Goal: Transaction & Acquisition: Purchase product/service

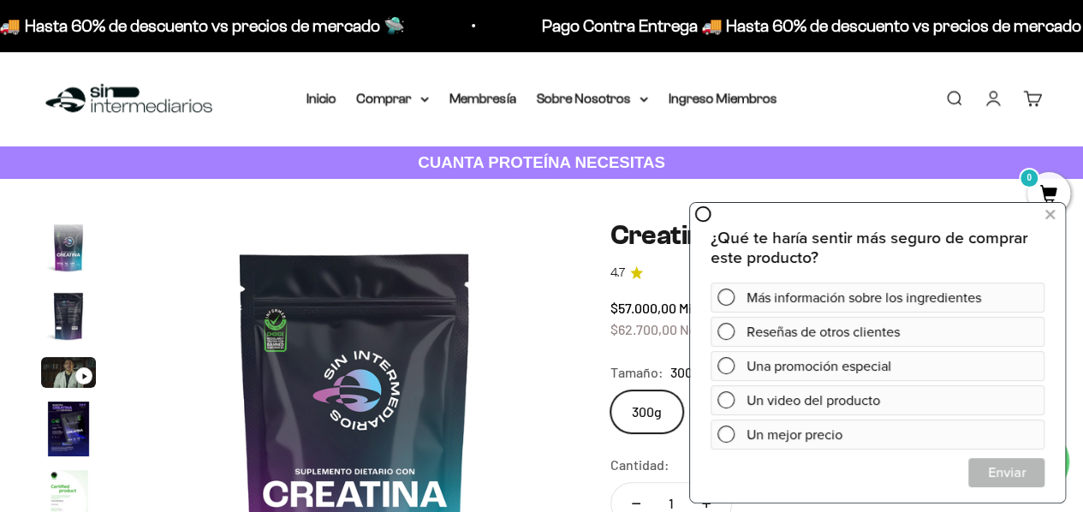
scroll to position [70, 0]
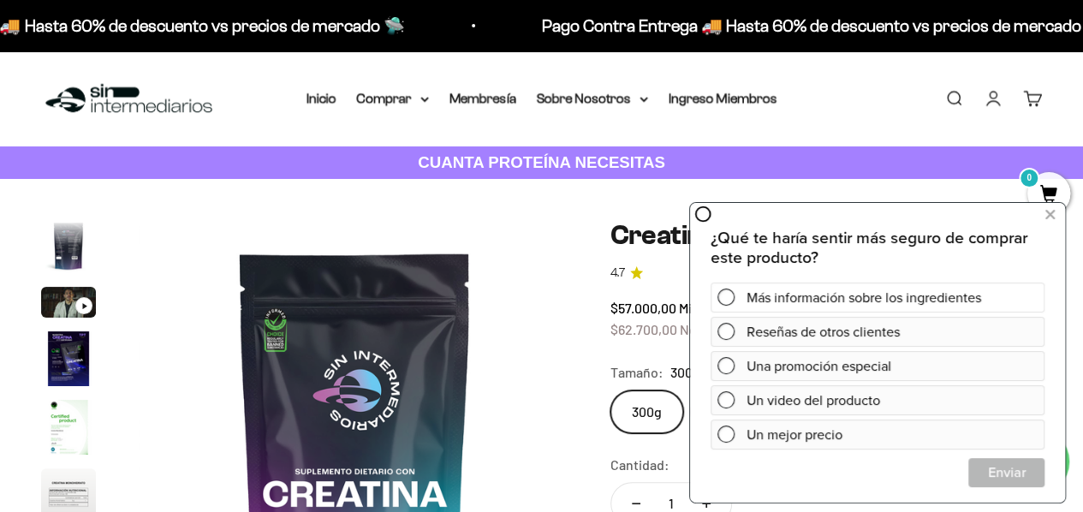
click at [865, 295] on div "Más información sobre los ingredientes" at bounding box center [892, 297] width 291 height 30
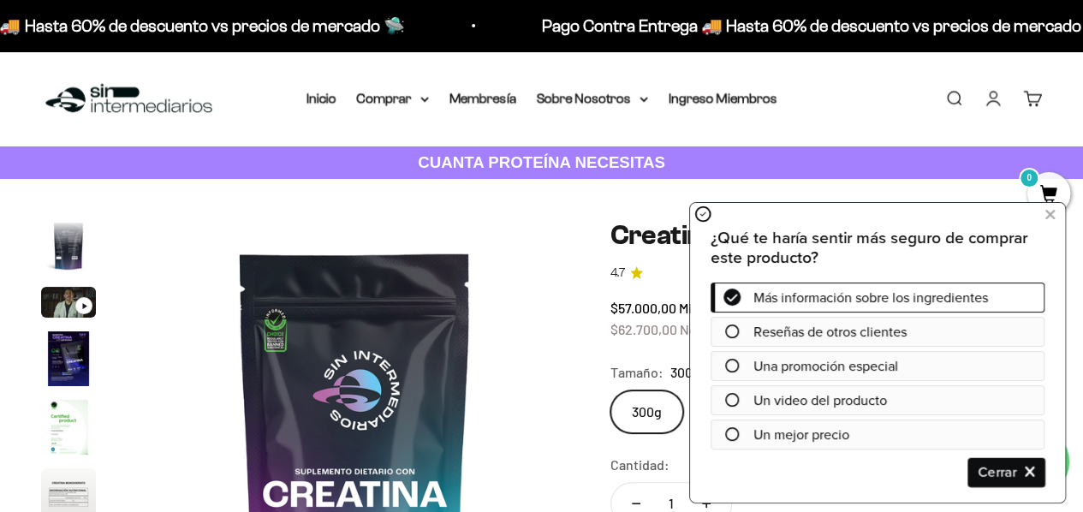
click at [1018, 477] on span "Cerrar" at bounding box center [1006, 471] width 75 height 30
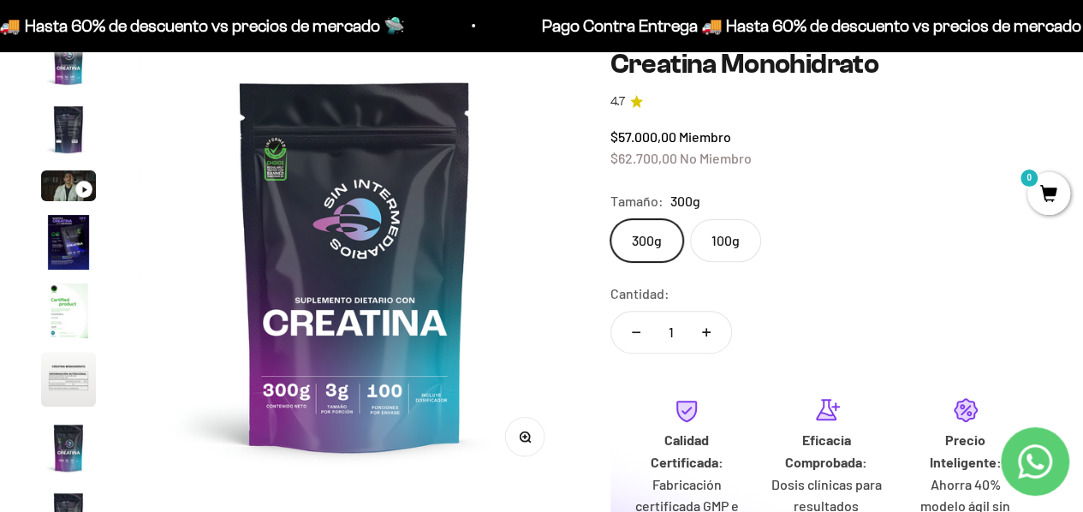
scroll to position [0, 0]
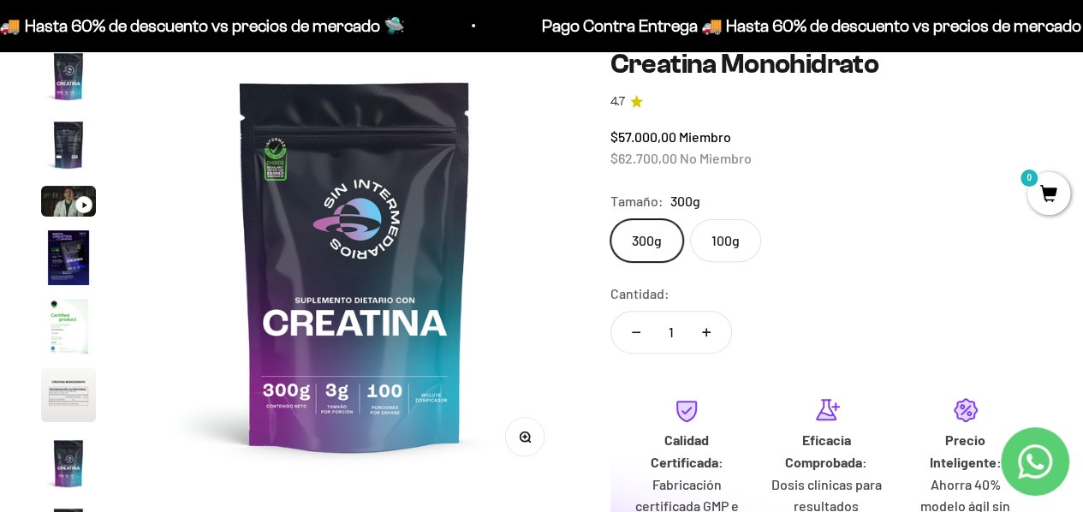
click at [66, 155] on img "Ir al artículo 2" at bounding box center [68, 144] width 55 height 55
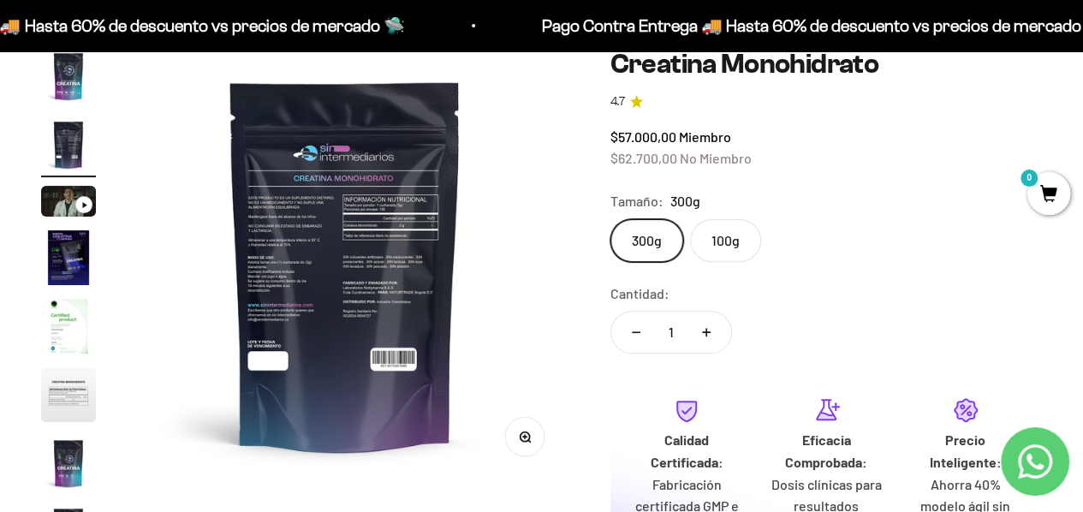
scroll to position [0, 442]
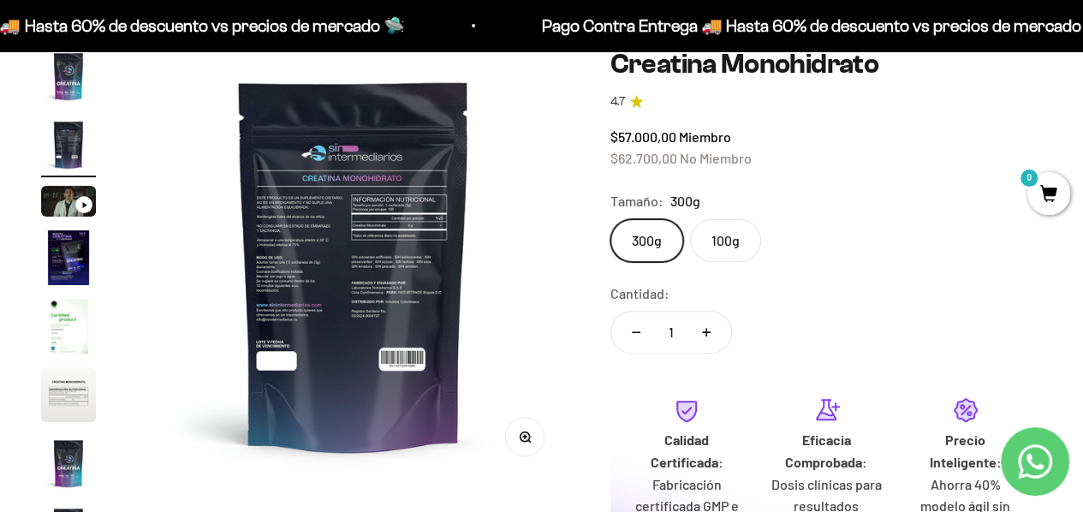
click at [391, 280] on img at bounding box center [354, 265] width 432 height 432
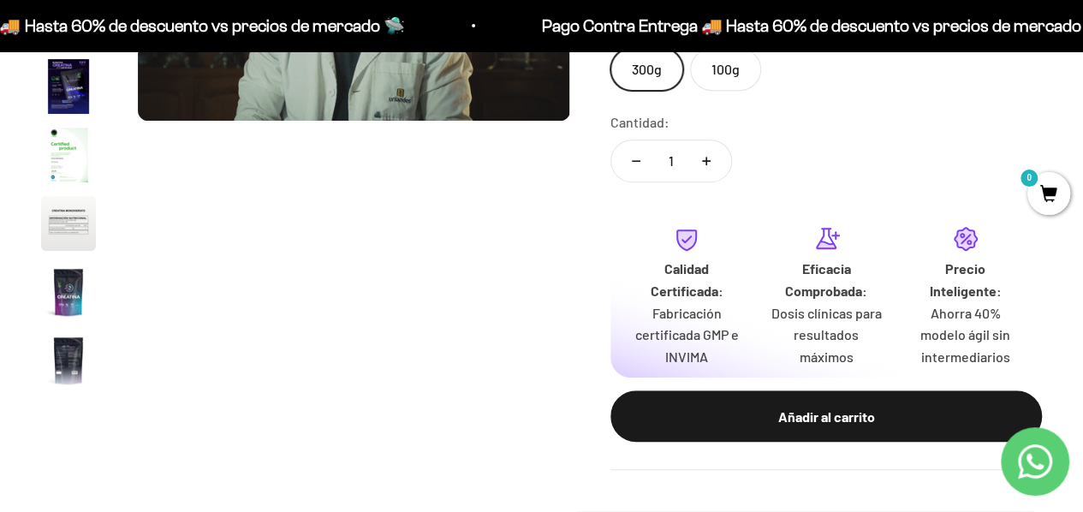
scroll to position [685, 0]
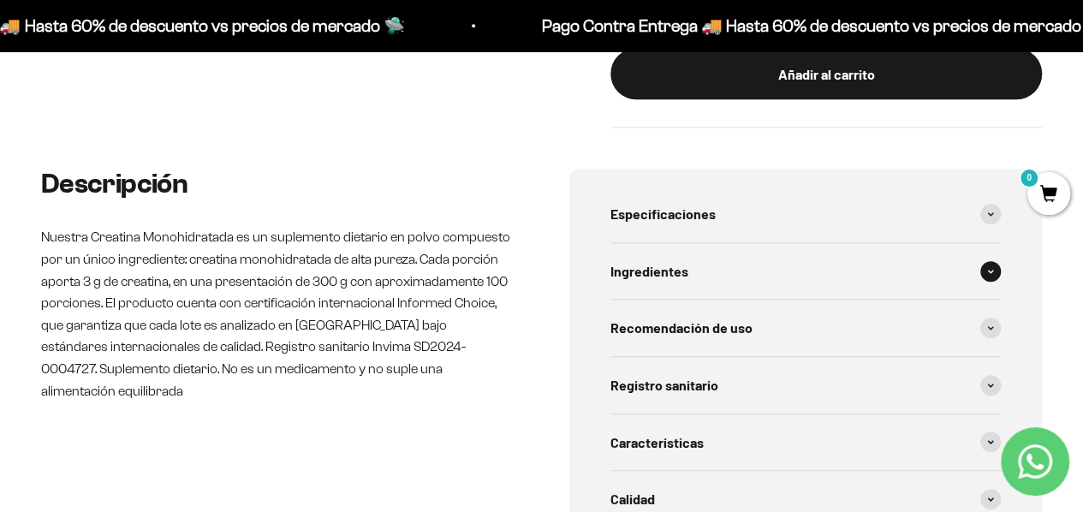
click at [772, 276] on div "Ingredientes" at bounding box center [806, 271] width 391 height 57
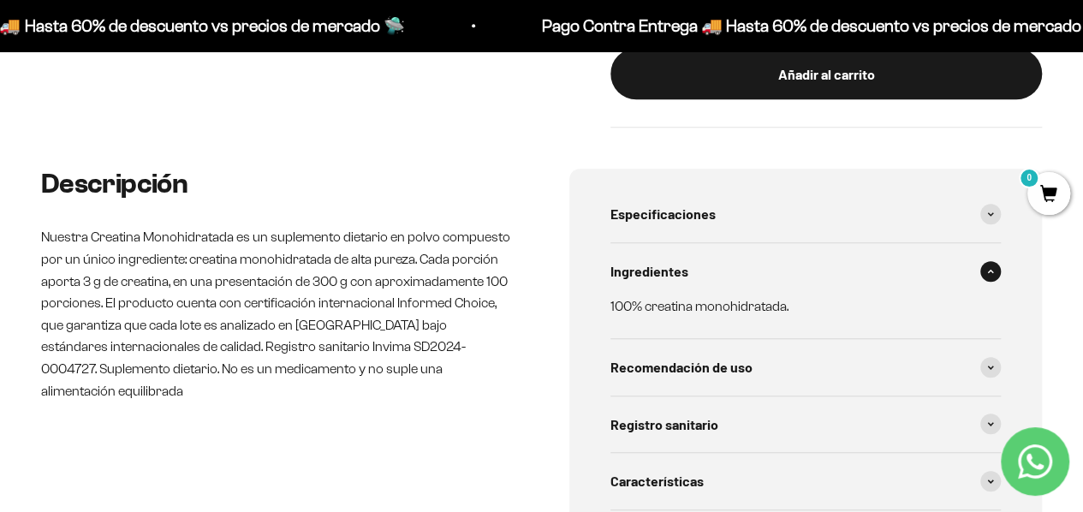
click at [772, 276] on div "Ingredientes" at bounding box center [806, 271] width 391 height 57
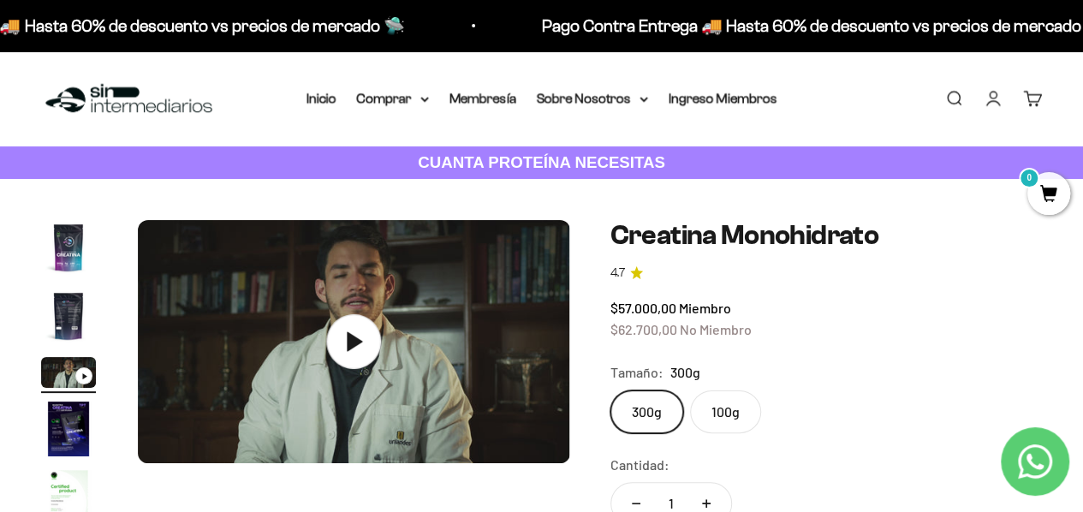
scroll to position [86, 0]
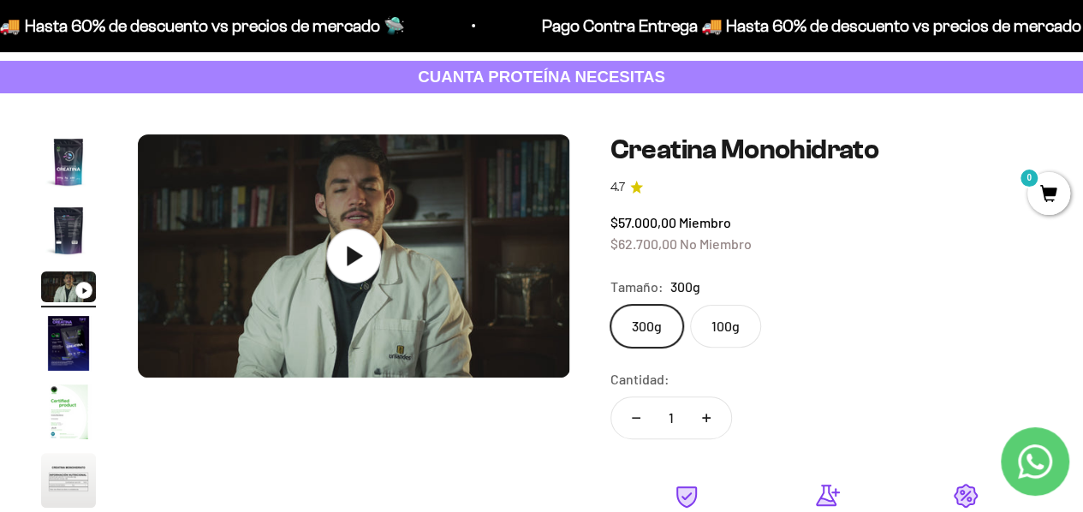
click at [744, 307] on label "100g" at bounding box center [725, 326] width 71 height 43
click at [611, 305] on input "100g" at bounding box center [610, 304] width 1 height 1
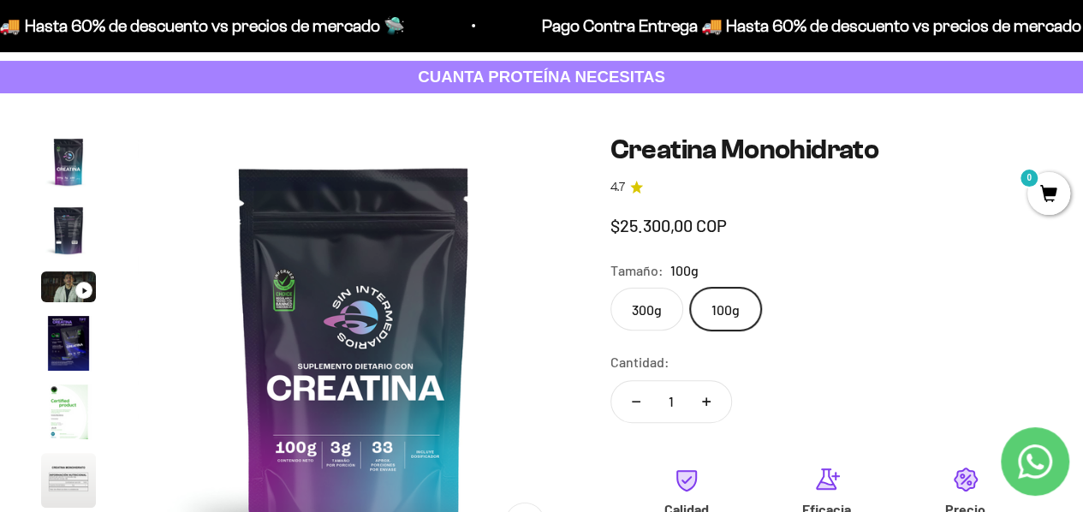
scroll to position [70, 0]
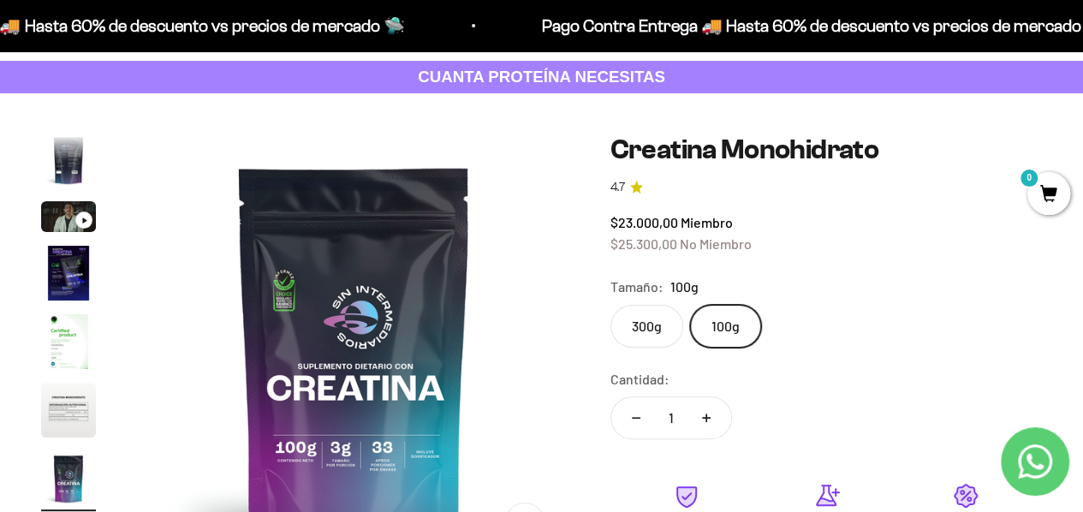
click at [653, 323] on label "300g" at bounding box center [647, 326] width 73 height 43
click at [611, 305] on input "300g" at bounding box center [610, 304] width 1 height 1
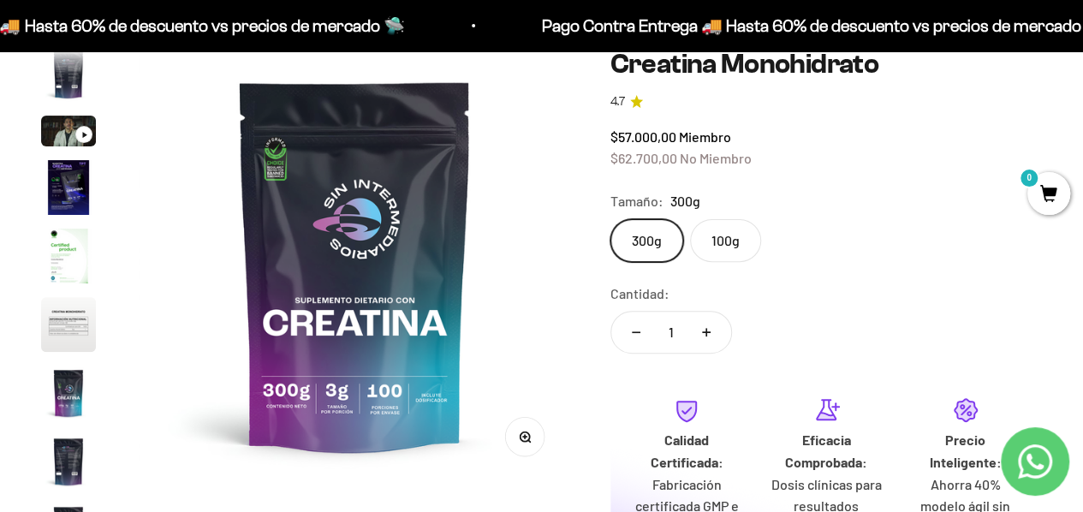
scroll to position [86, 0]
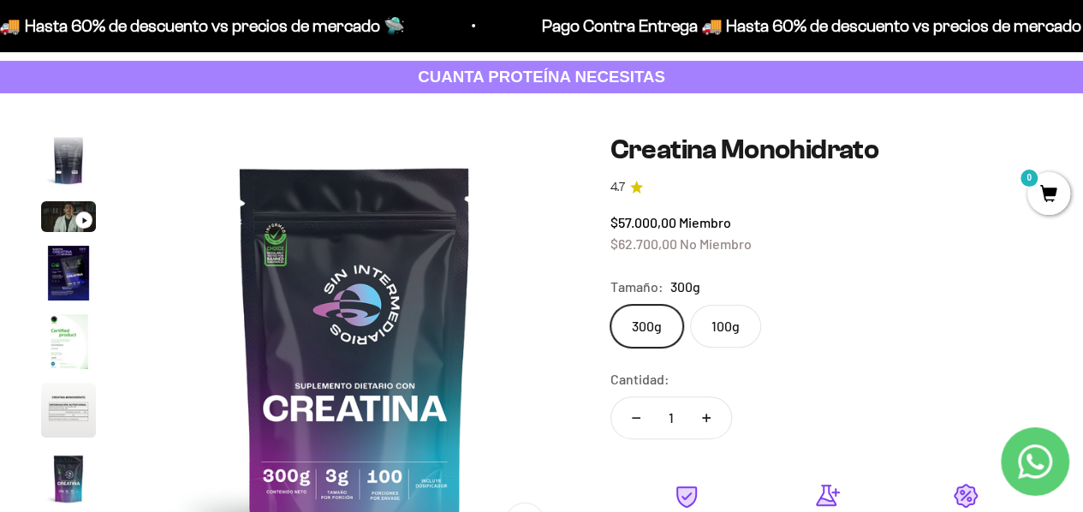
click at [71, 278] on img "Ir al artículo 4" at bounding box center [68, 273] width 55 height 55
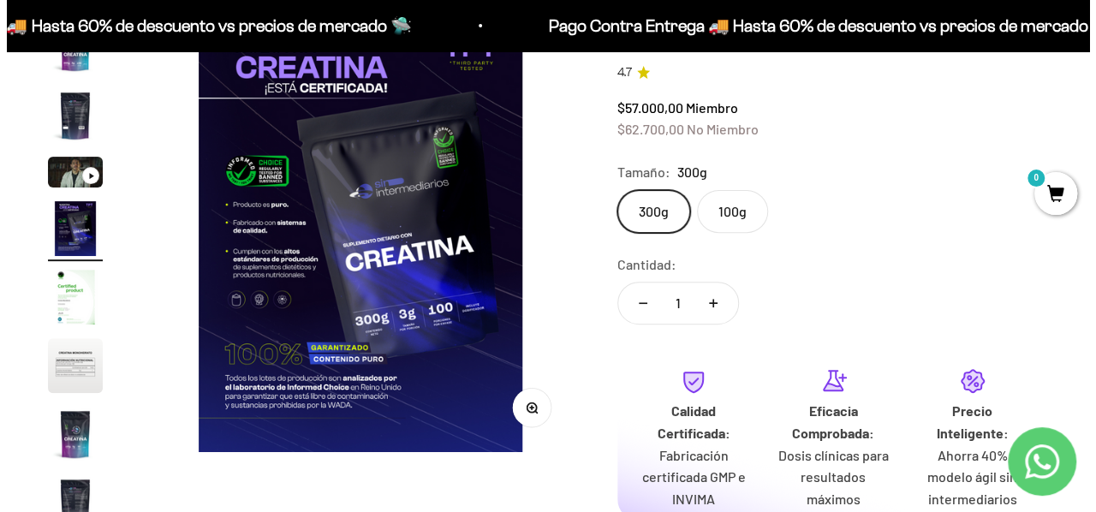
scroll to position [428, 0]
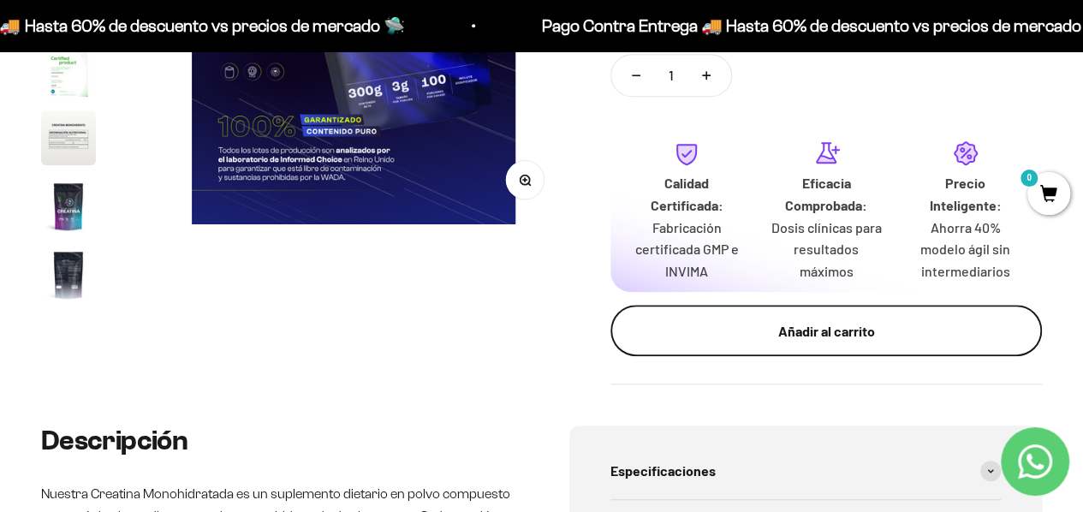
click at [873, 339] on div "Añadir al carrito" at bounding box center [826, 331] width 363 height 22
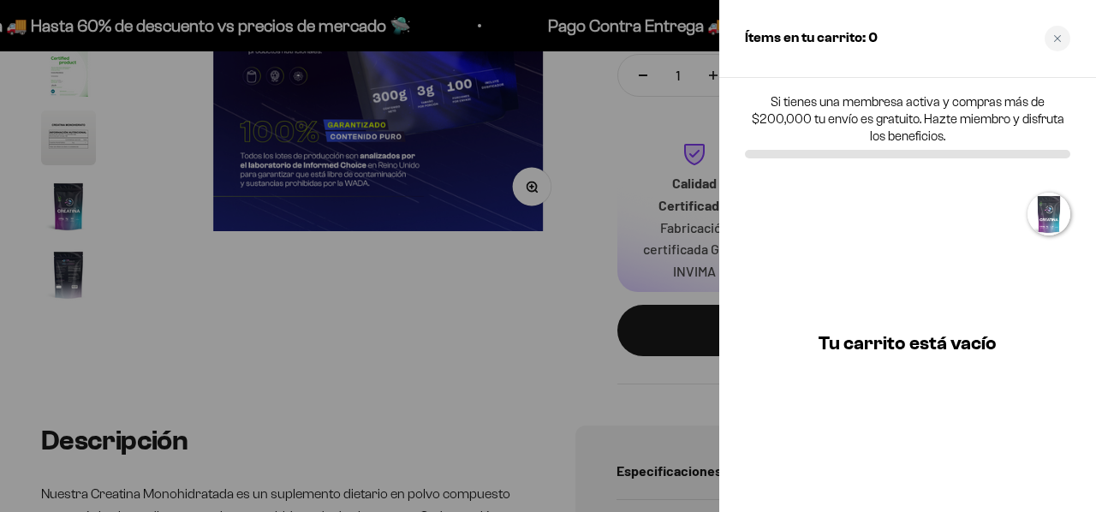
scroll to position [0, 1348]
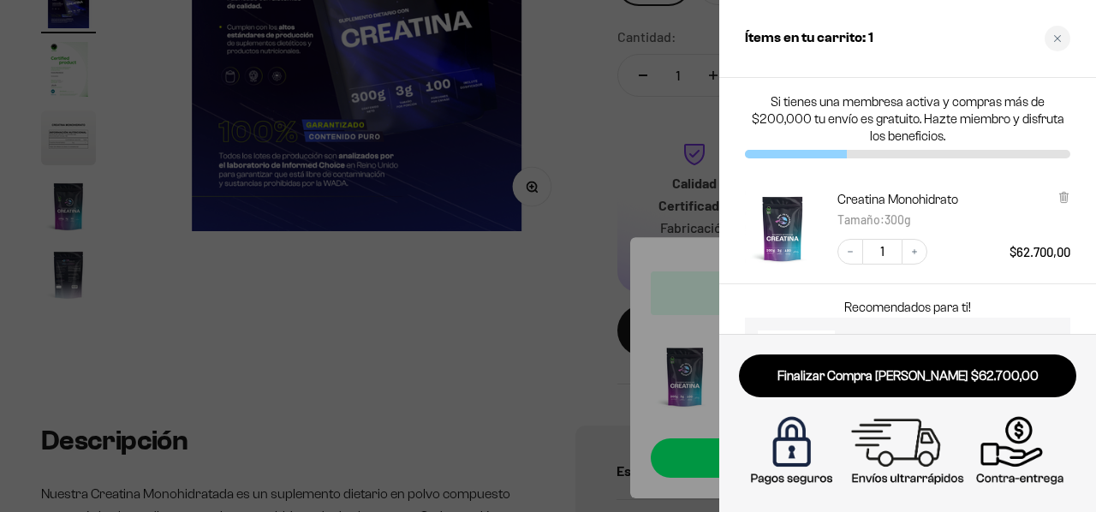
drag, startPoint x: 834, startPoint y: 371, endPoint x: 715, endPoint y: 361, distance: 119.5
click at [834, 371] on link "Finalizar Compra [PERSON_NAME] $62.700,00" at bounding box center [907, 377] width 337 height 44
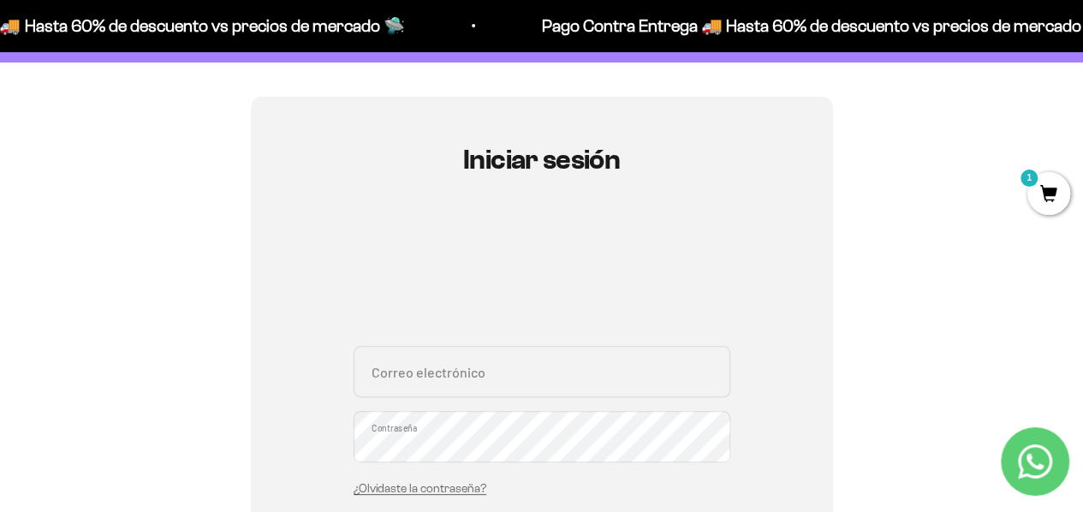
scroll to position [144, 0]
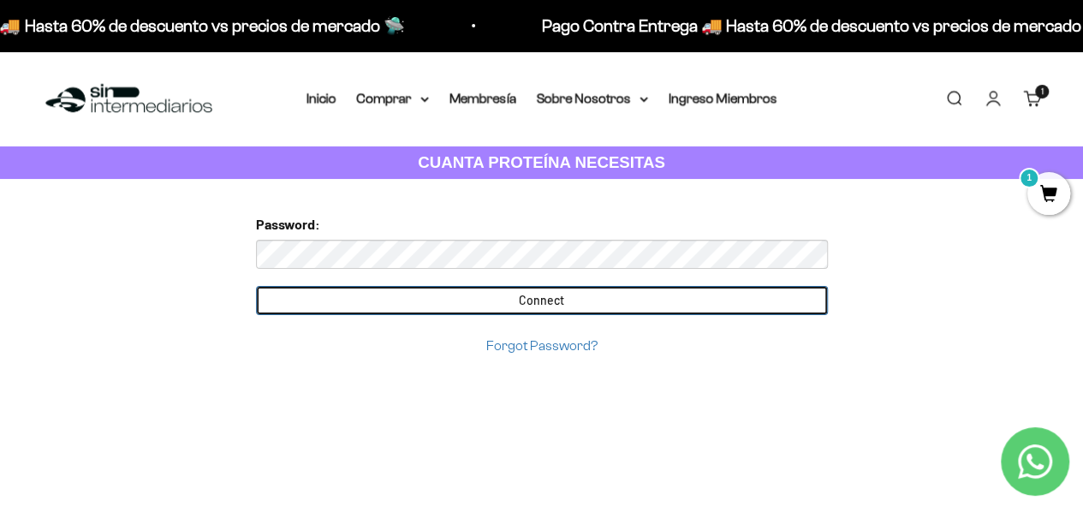
click at [593, 304] on input "Connect" at bounding box center [542, 300] width 572 height 29
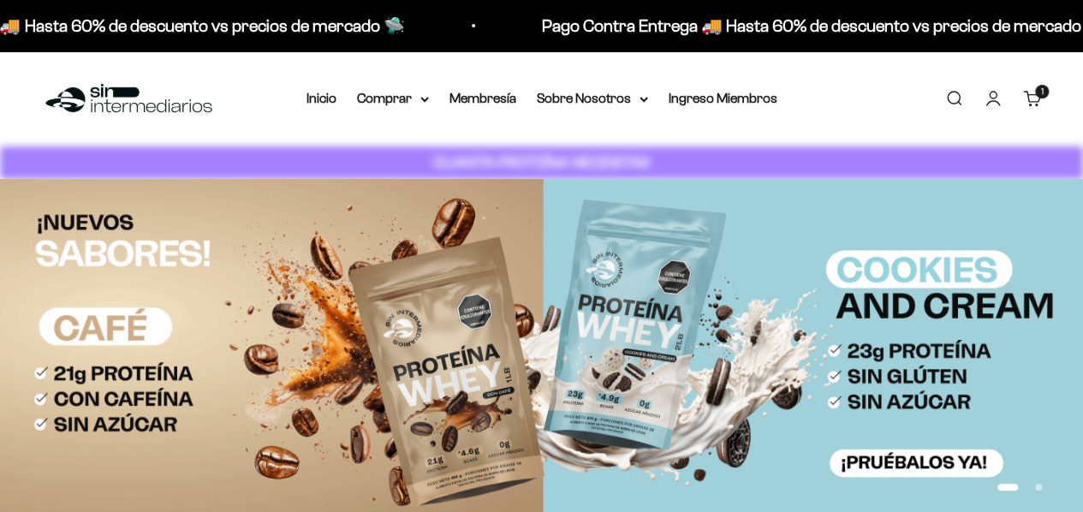
click at [1031, 93] on link "Carrito 1 artículo 1" at bounding box center [1032, 98] width 19 height 19
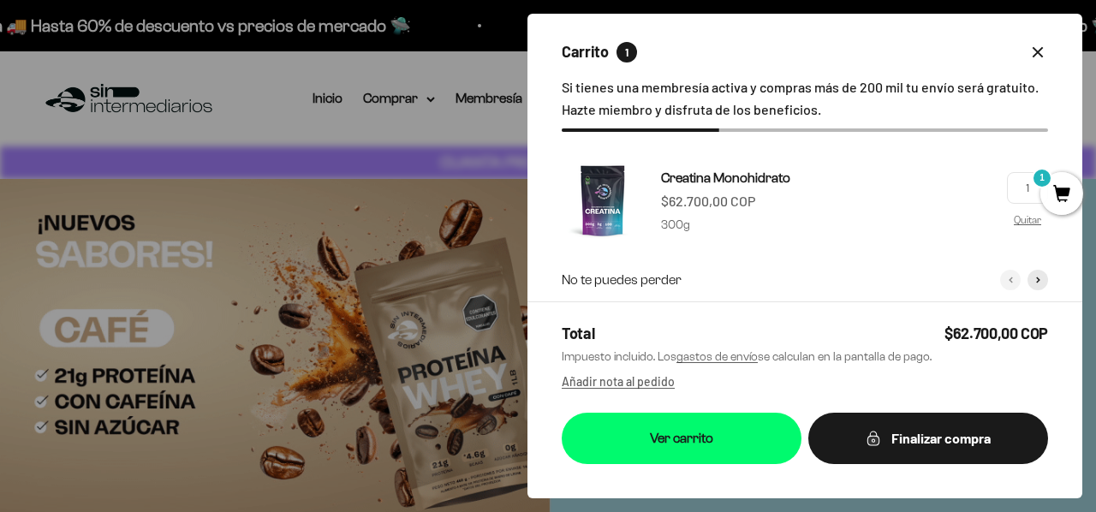
drag, startPoint x: 966, startPoint y: 450, endPoint x: 886, endPoint y: 469, distance: 82.9
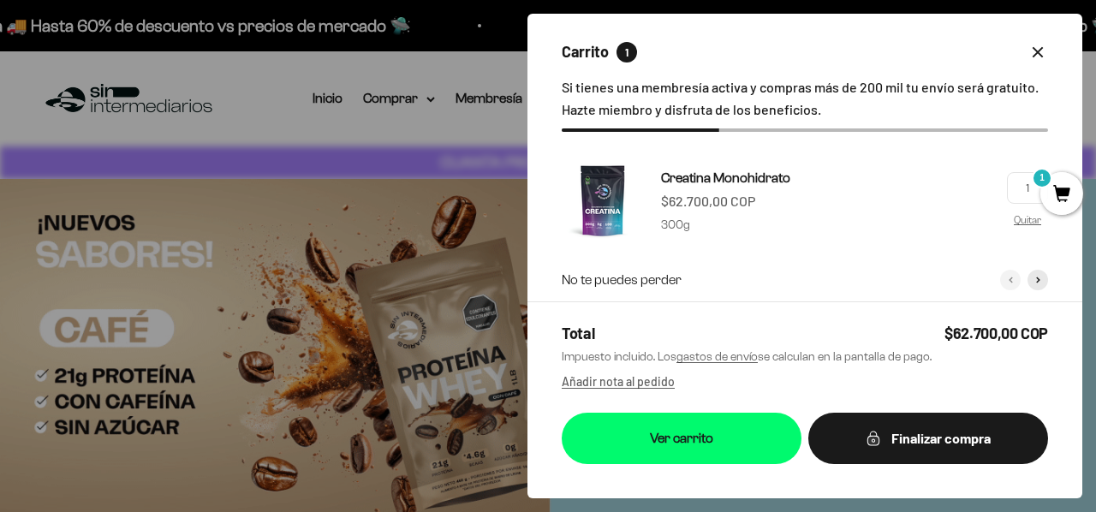
click at [966, 450] on button "Finalizar compra" at bounding box center [928, 438] width 240 height 51
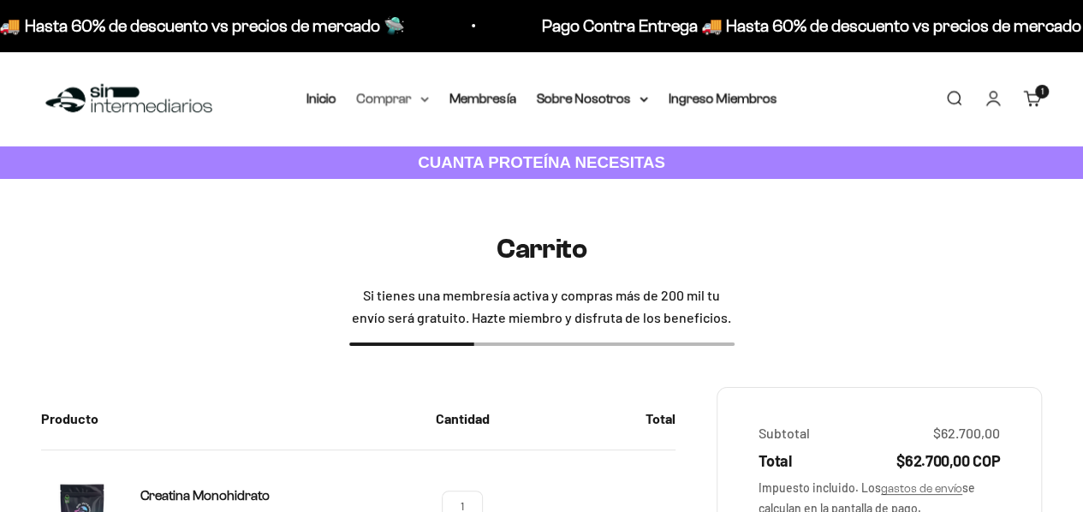
click at [425, 97] on icon at bounding box center [425, 100] width 9 height 6
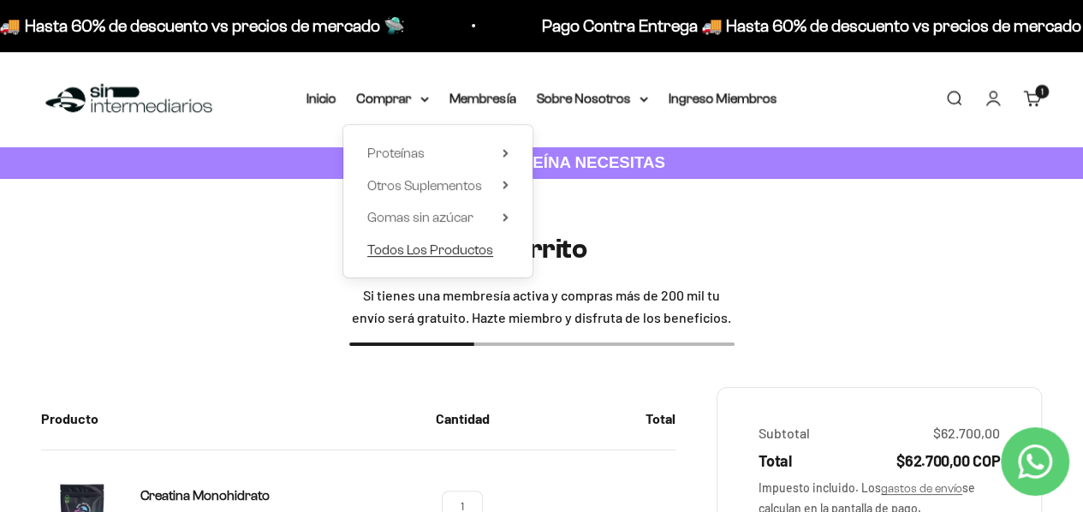
click at [427, 246] on span "Todos Los Productos" at bounding box center [430, 249] width 126 height 15
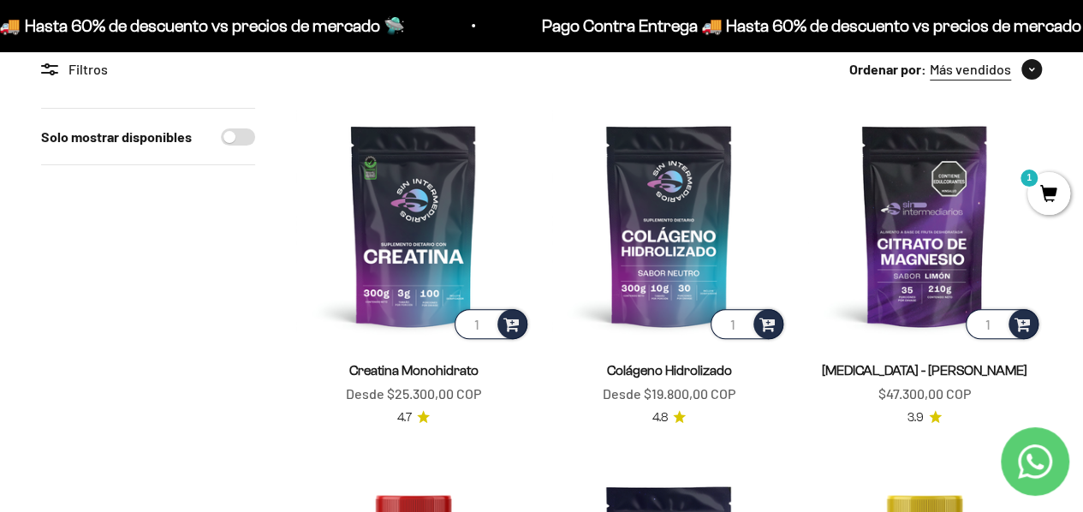
scroll to position [257, 0]
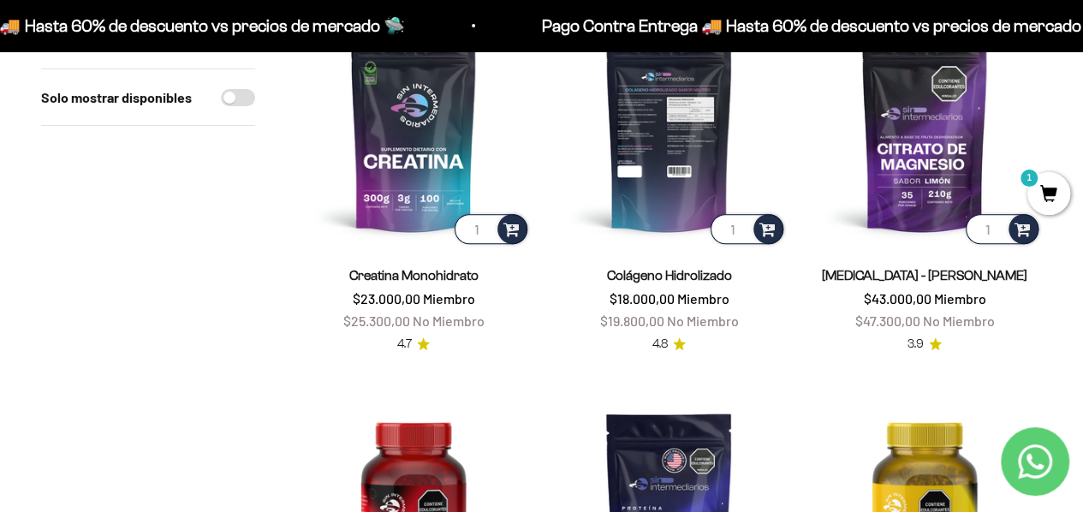
click at [646, 107] on img at bounding box center [669, 130] width 235 height 235
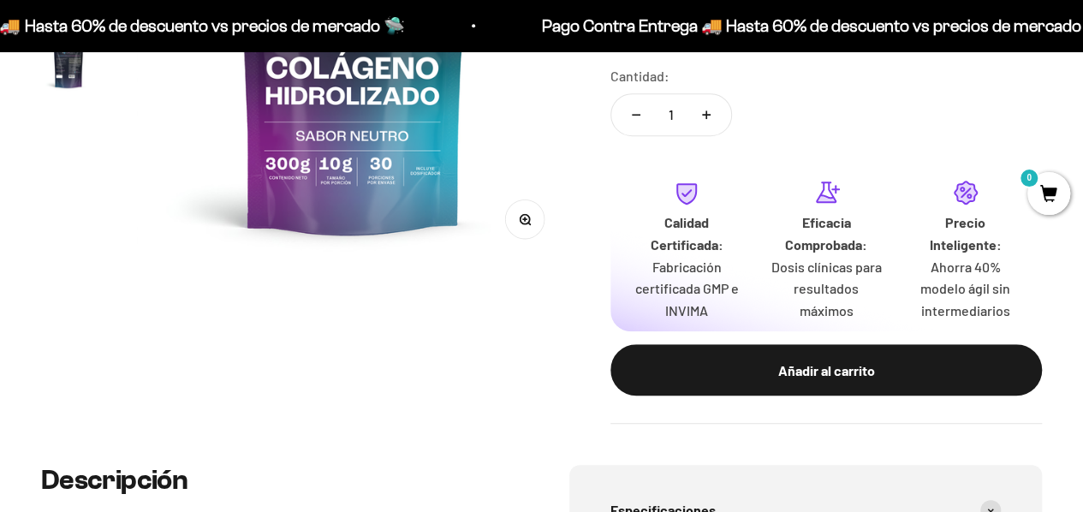
scroll to position [600, 0]
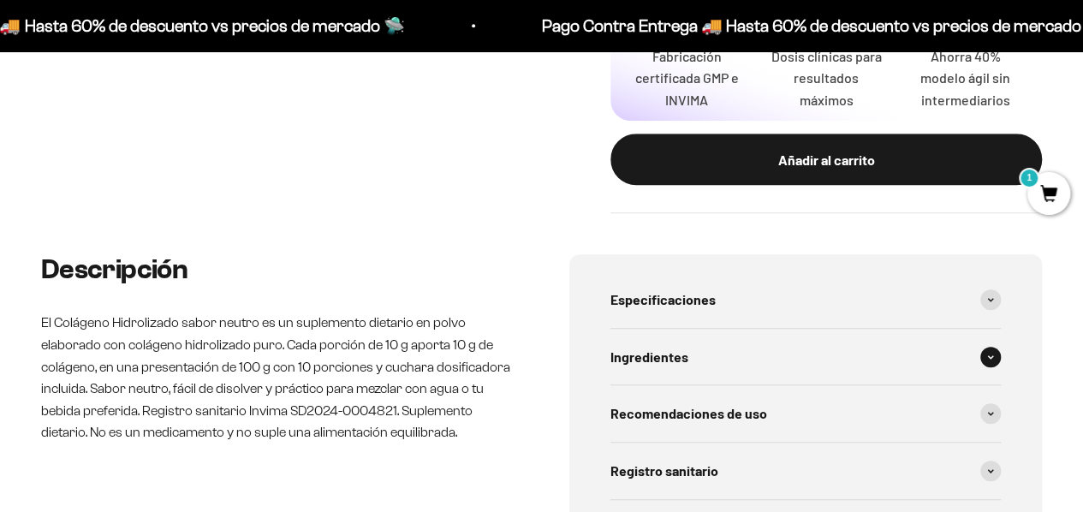
click at [999, 354] on span at bounding box center [991, 357] width 21 height 21
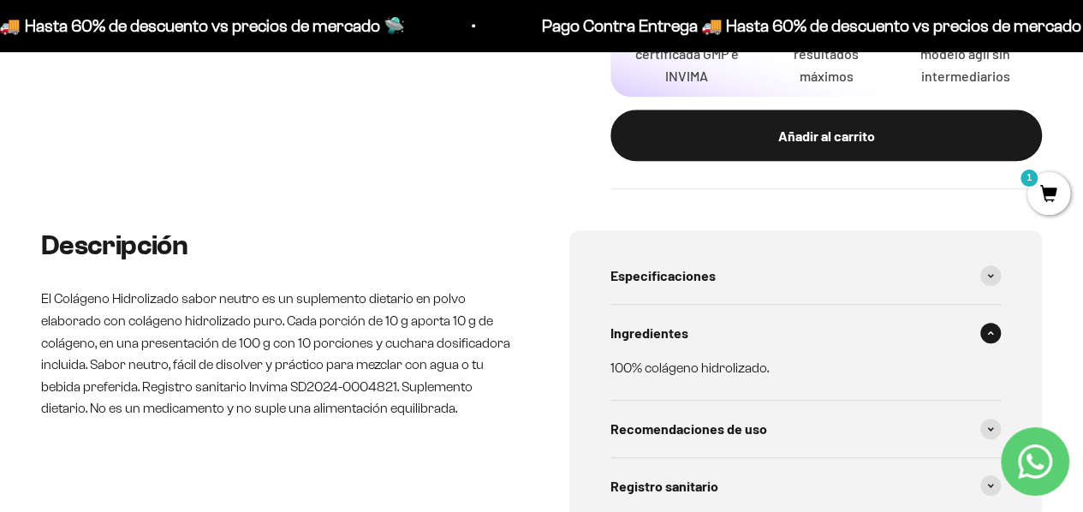
scroll to position [685, 0]
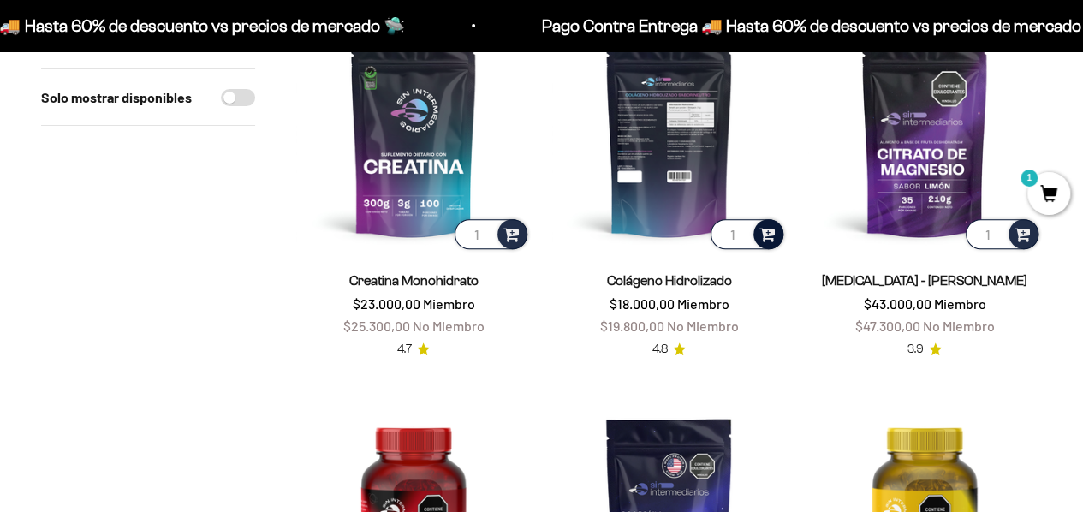
scroll to position [86, 0]
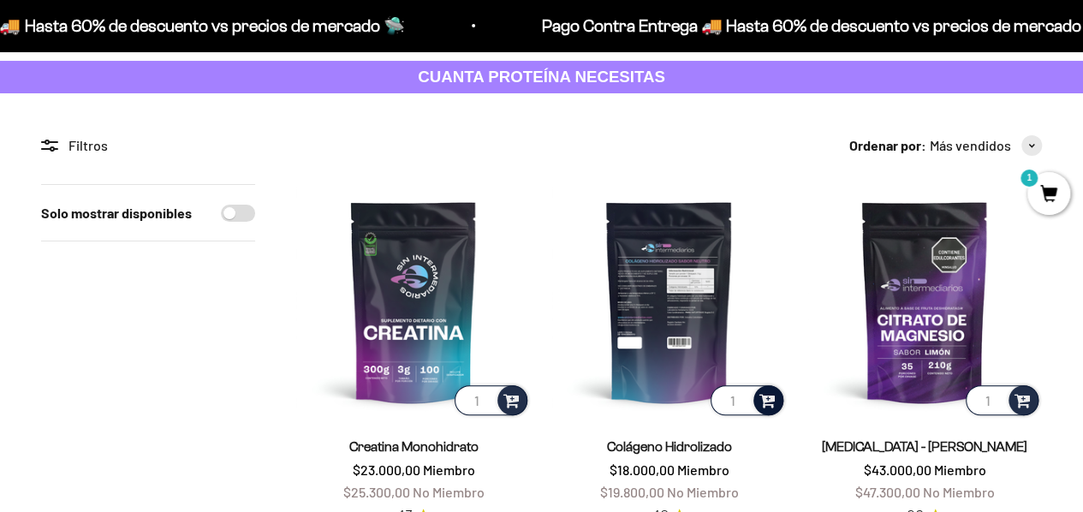
click at [766, 399] on span at bounding box center [768, 400] width 16 height 20
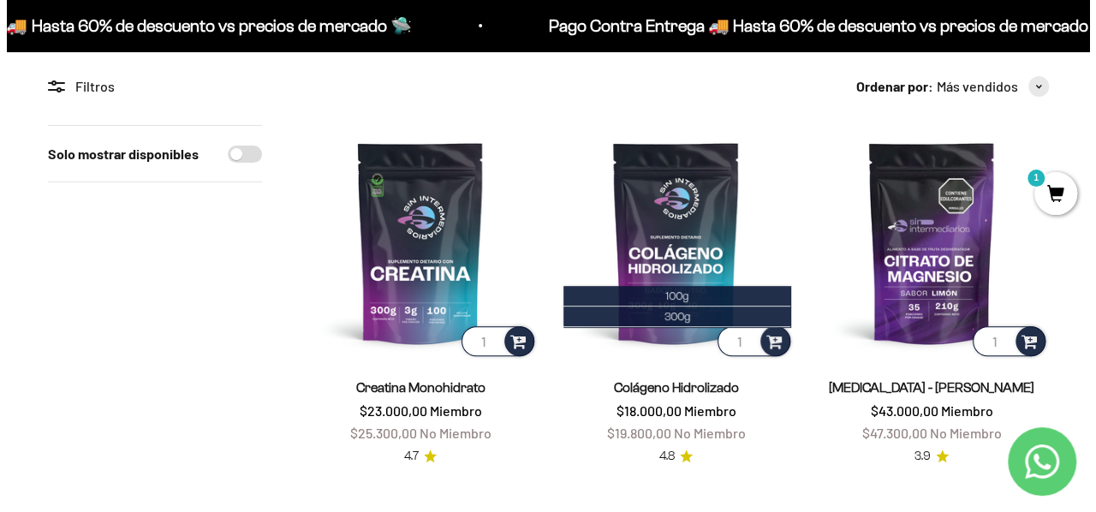
scroll to position [171, 0]
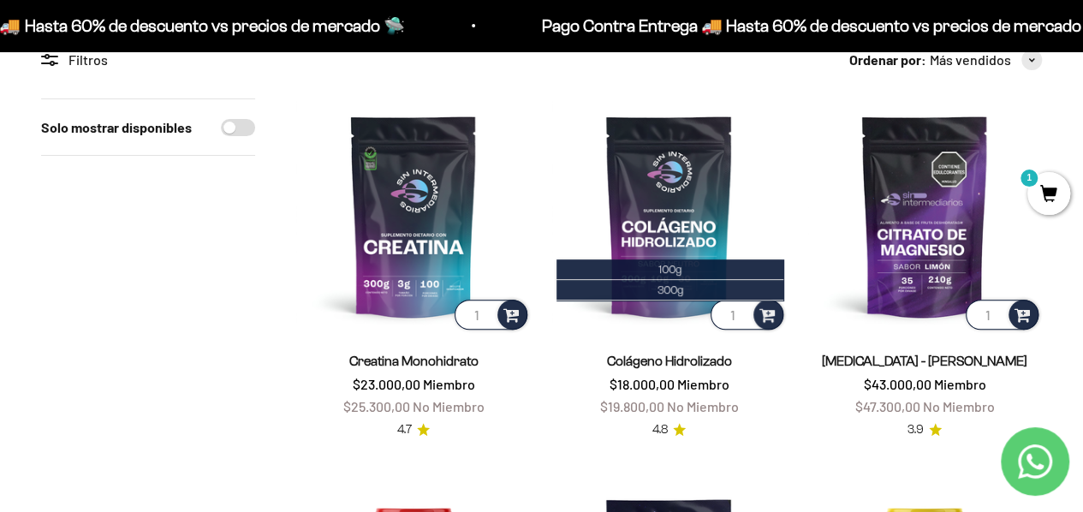
click at [1045, 188] on span "1" at bounding box center [1049, 193] width 43 height 43
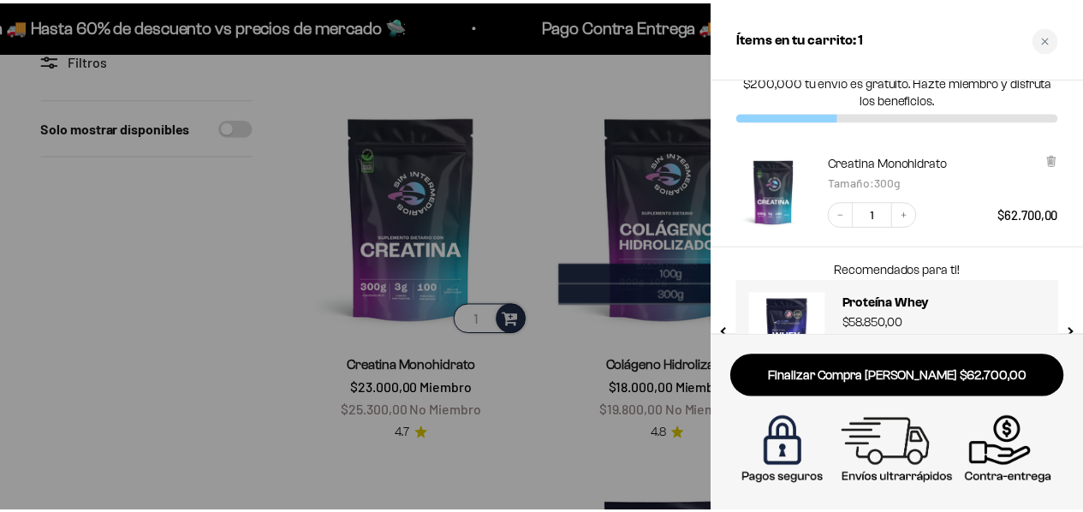
scroll to position [0, 0]
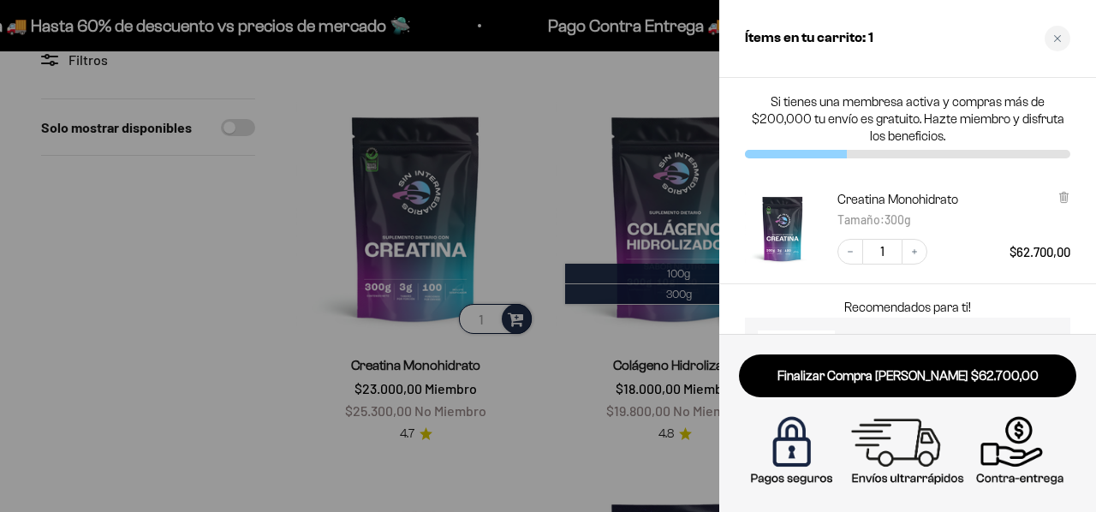
click at [191, 242] on div at bounding box center [548, 256] width 1096 height 512
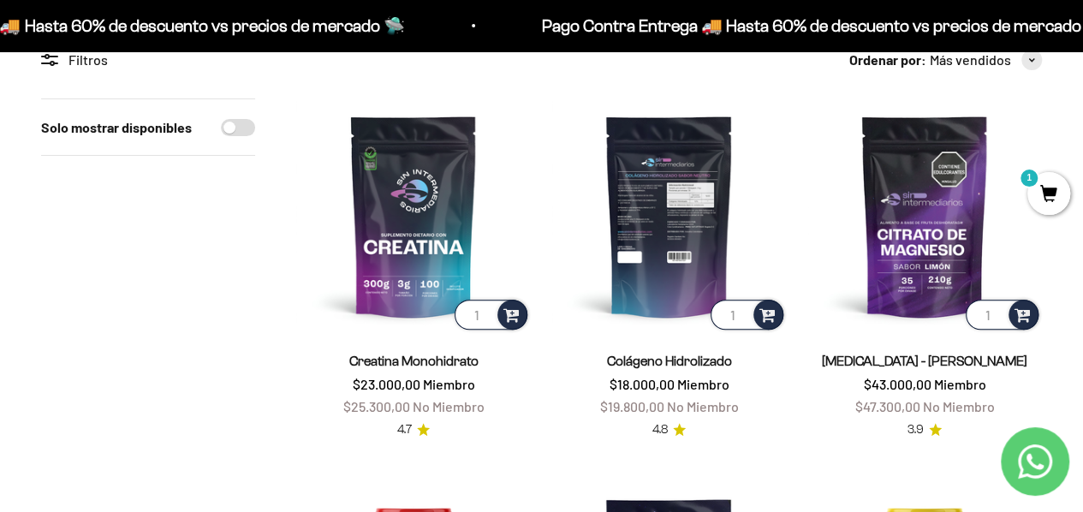
click at [680, 261] on img at bounding box center [669, 215] width 235 height 235
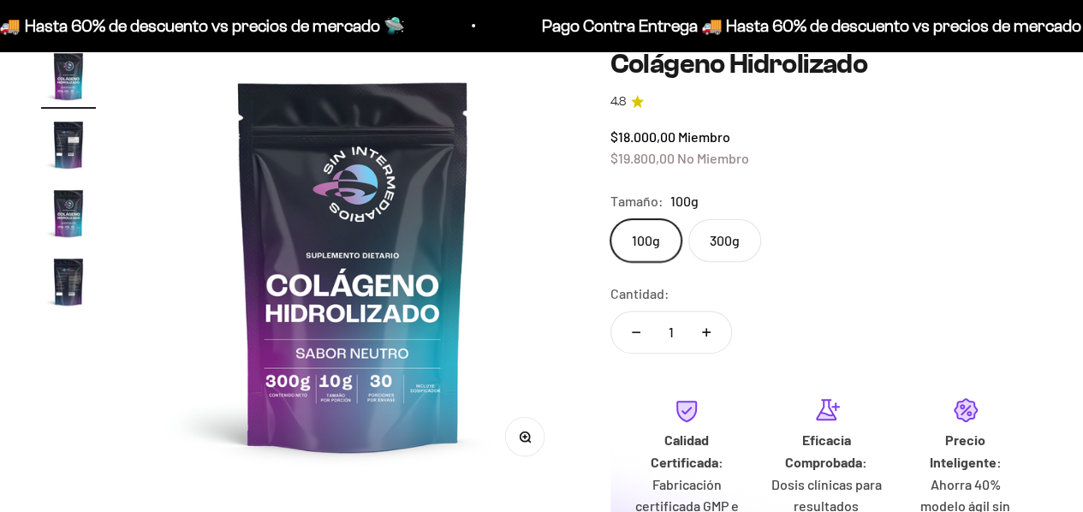
scroll to position [171, 0]
click at [733, 237] on label "300g" at bounding box center [725, 240] width 73 height 43
click at [611, 219] on input "300g" at bounding box center [610, 218] width 1 height 1
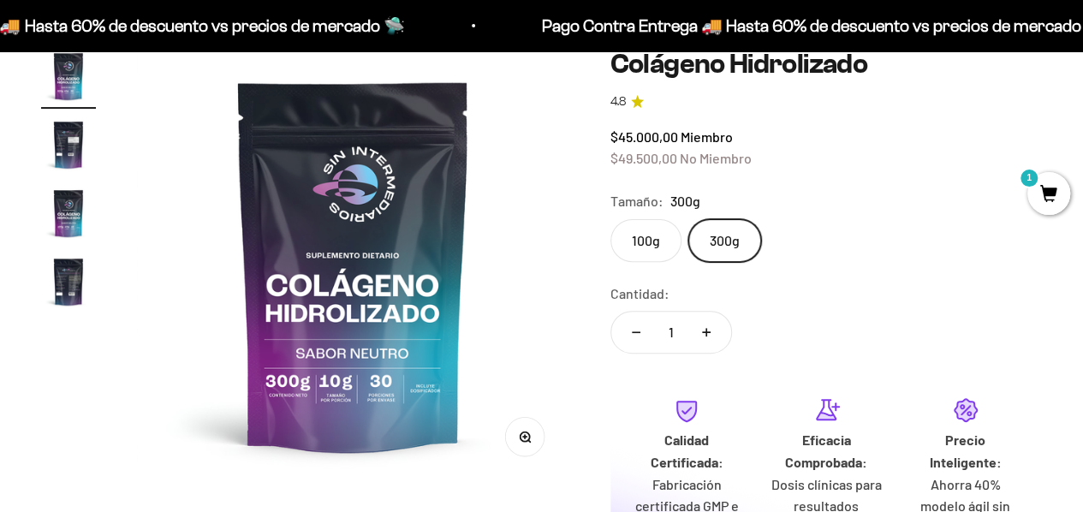
click at [670, 249] on label "100g" at bounding box center [646, 240] width 71 height 43
click at [611, 219] on input "100g" at bounding box center [610, 218] width 1 height 1
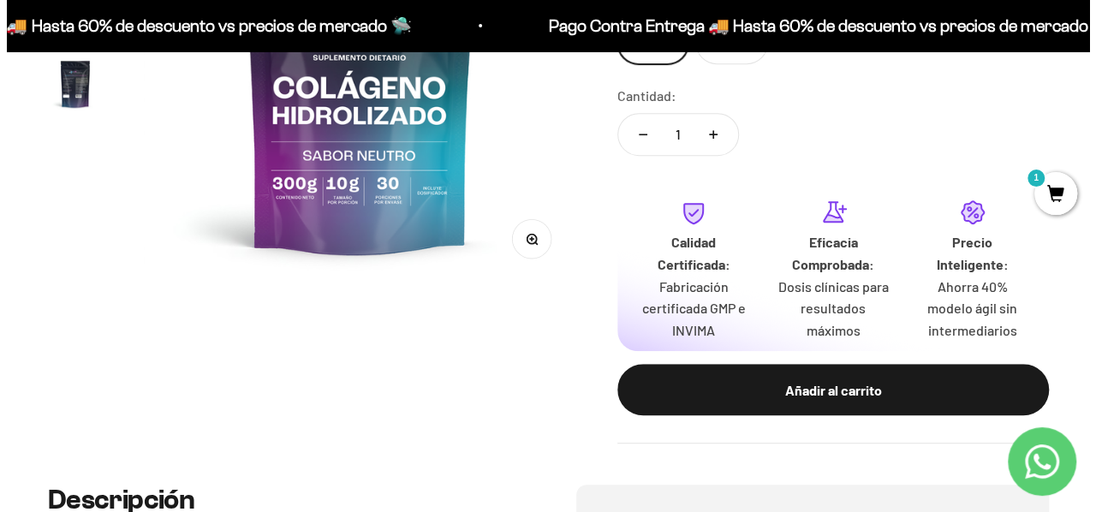
scroll to position [343, 0]
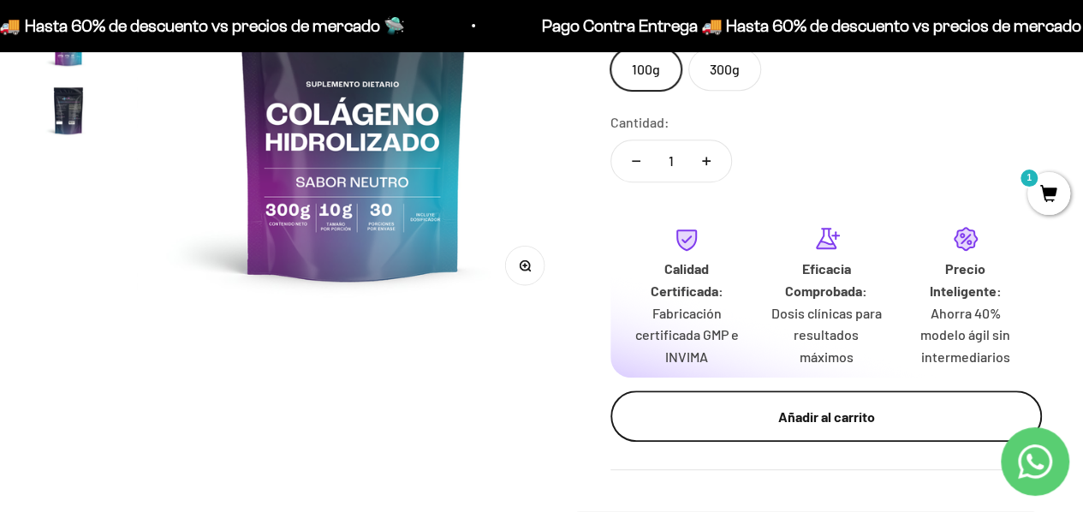
click at [843, 410] on div "Añadir al carrito" at bounding box center [826, 417] width 363 height 22
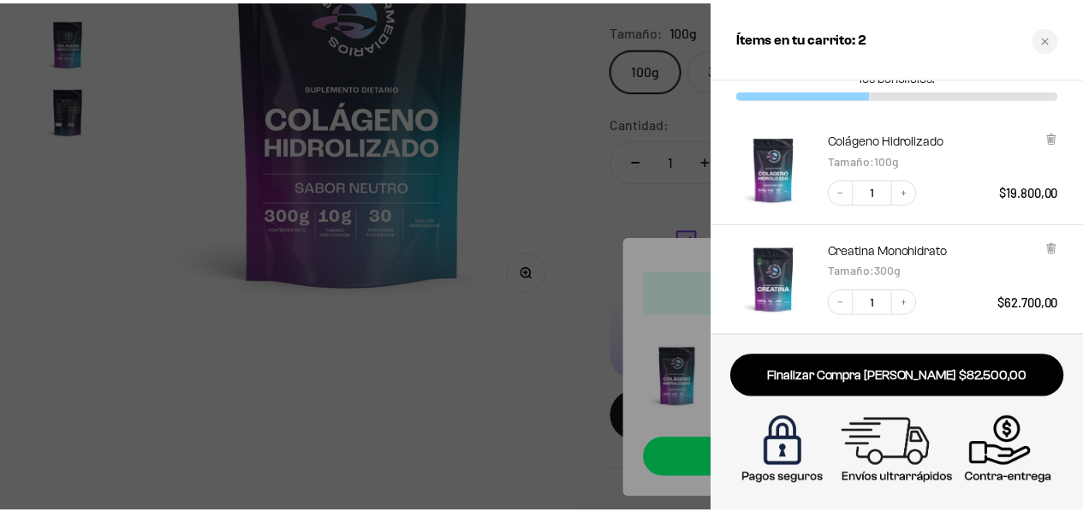
scroll to position [0, 0]
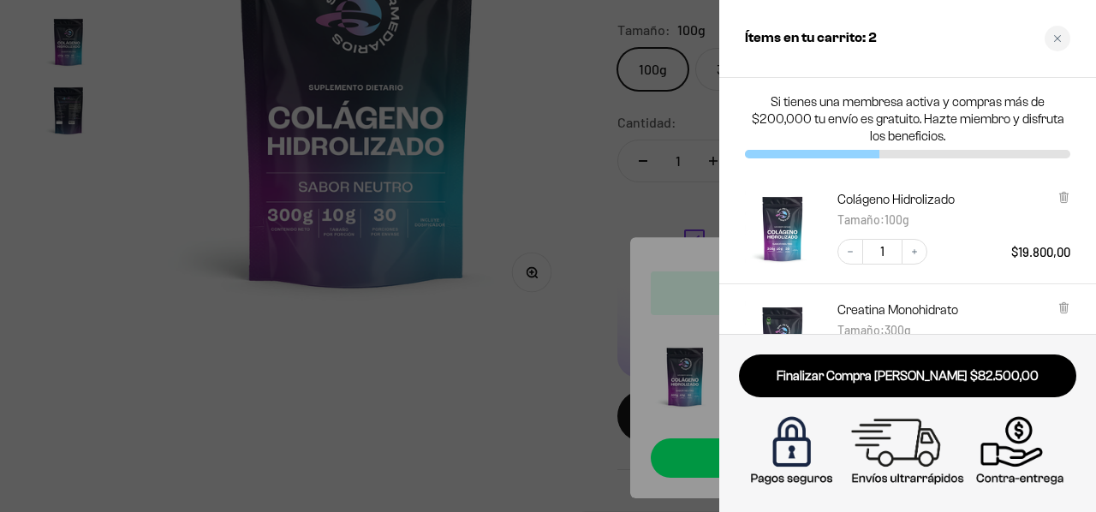
click at [433, 404] on div at bounding box center [548, 256] width 1096 height 512
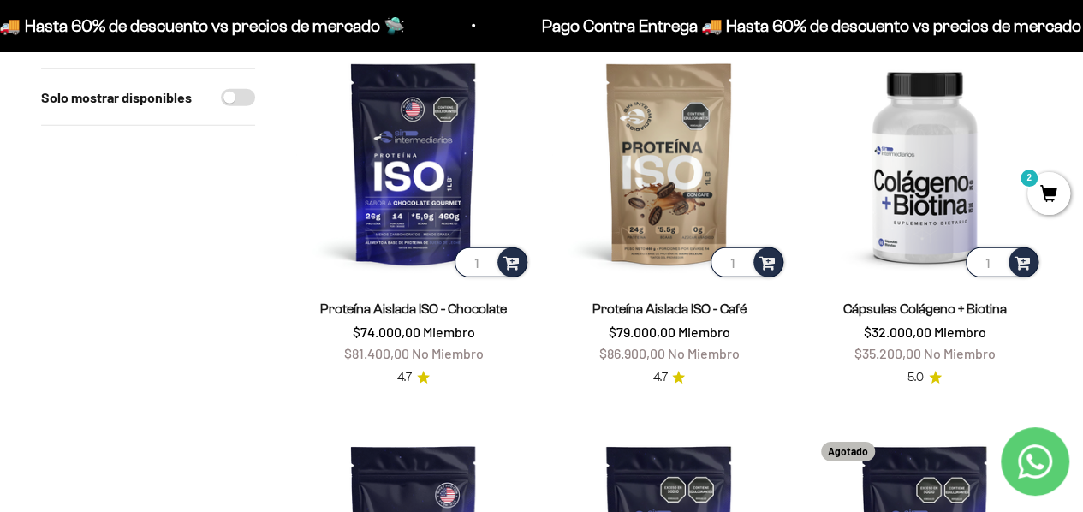
scroll to position [2569, 0]
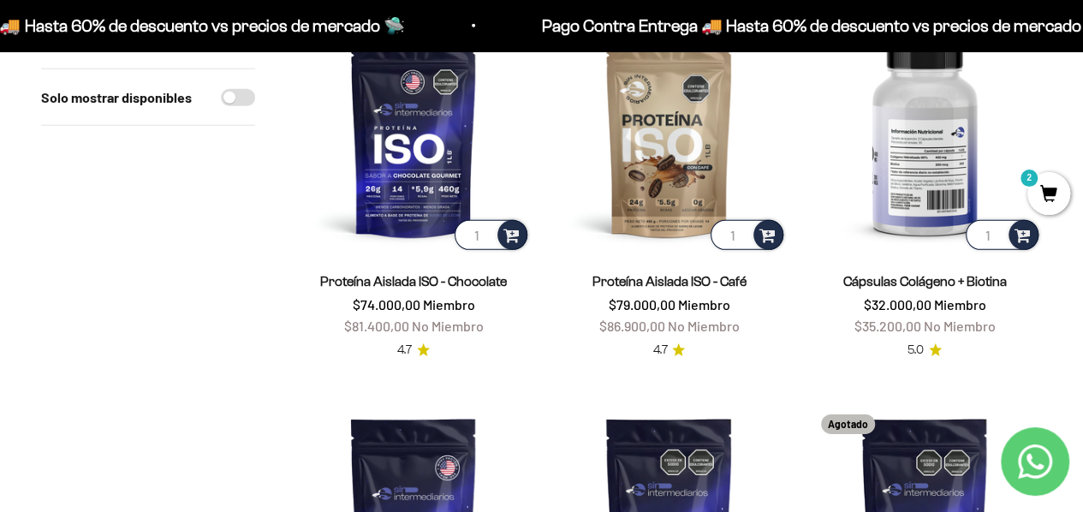
drag, startPoint x: 935, startPoint y: 158, endPoint x: 910, endPoint y: 170, distance: 28.7
click at [935, 158] on img at bounding box center [925, 135] width 235 height 235
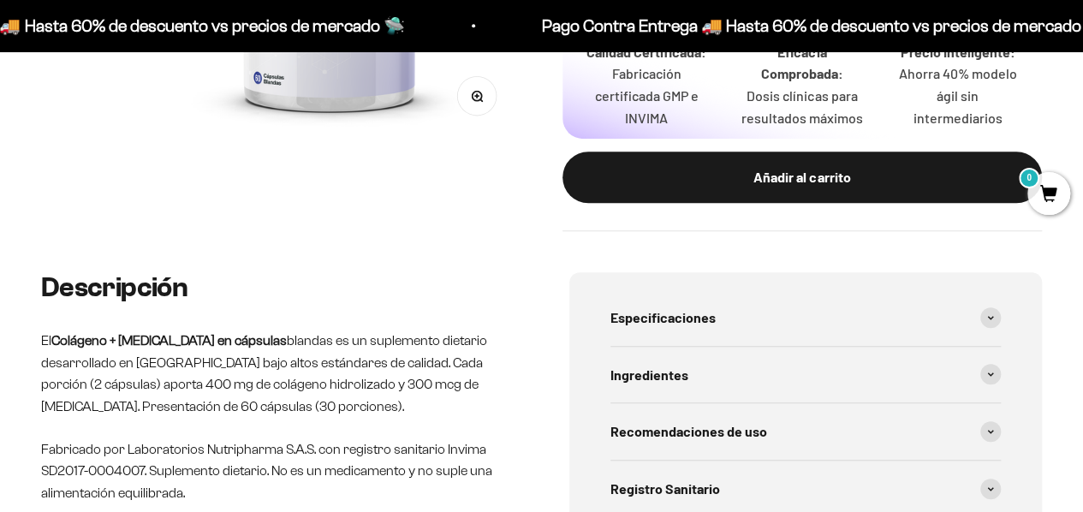
scroll to position [600, 0]
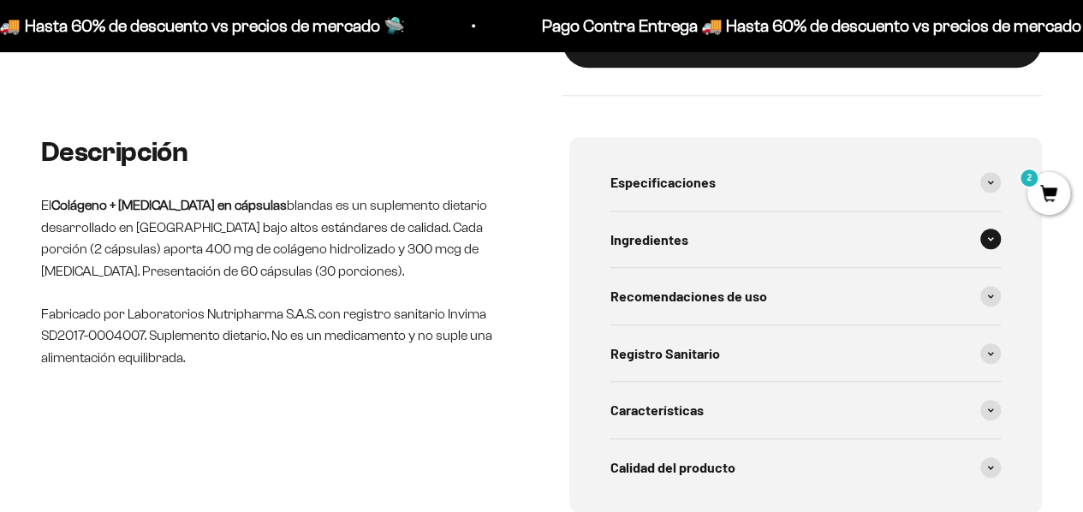
click at [964, 248] on div "Ingredientes" at bounding box center [806, 240] width 391 height 57
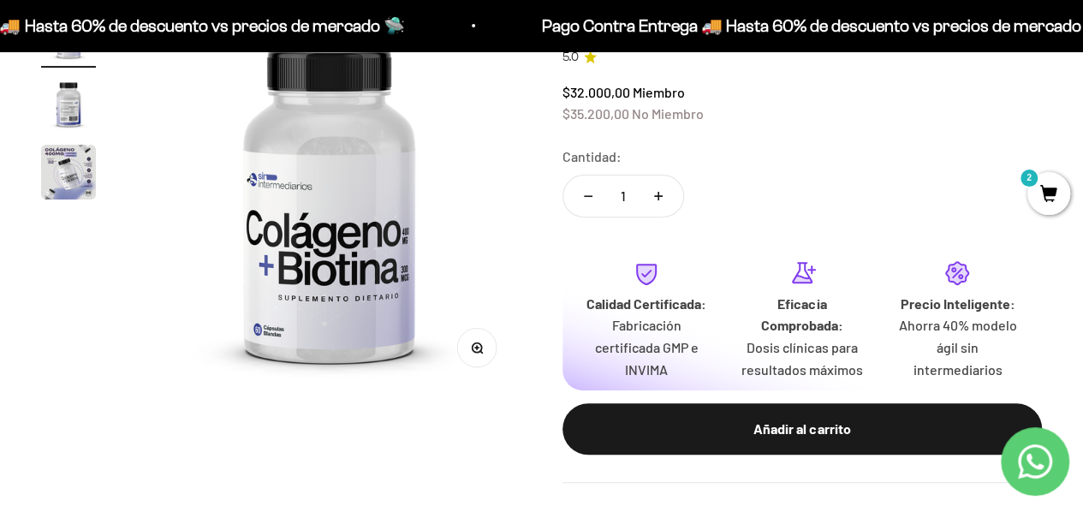
scroll to position [86, 0]
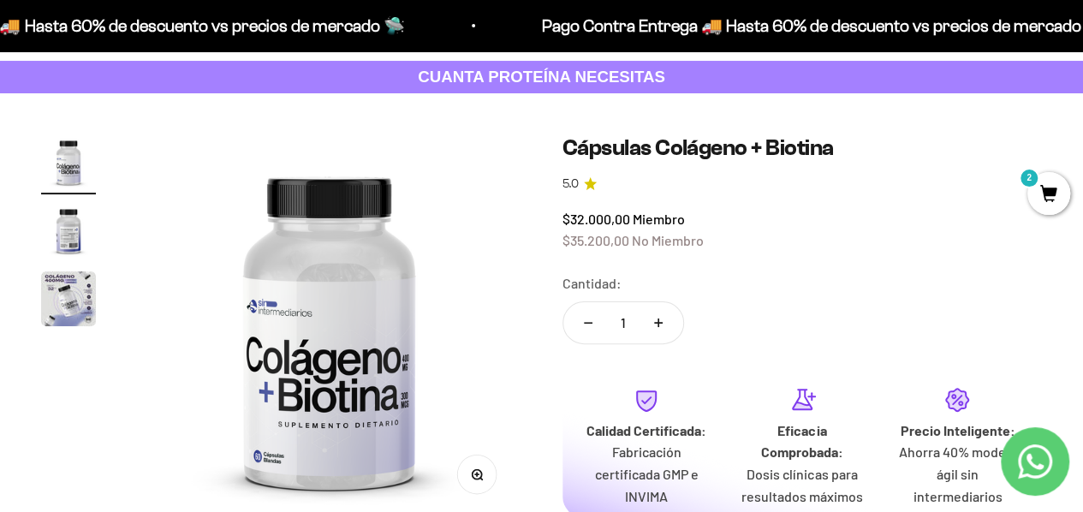
click at [59, 218] on img "Ir al artículo 2" at bounding box center [68, 230] width 55 height 55
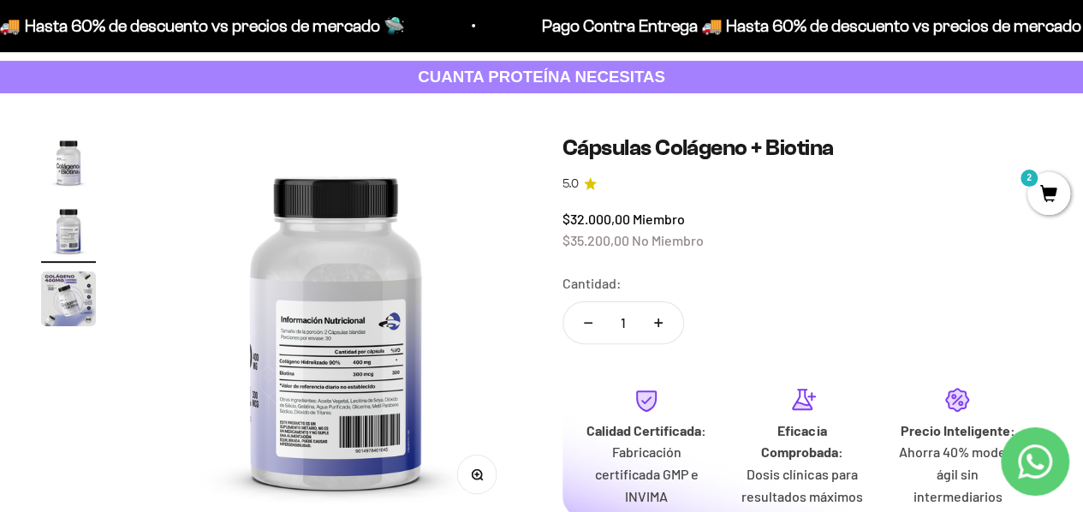
scroll to position [0, 394]
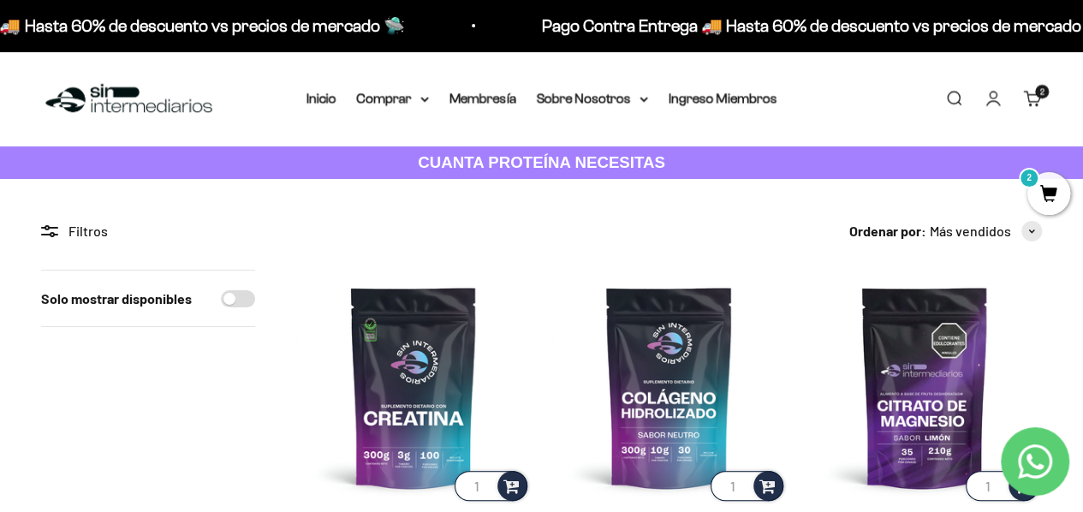
click at [1040, 107] on link "Carrito 2" at bounding box center [1032, 98] width 19 height 19
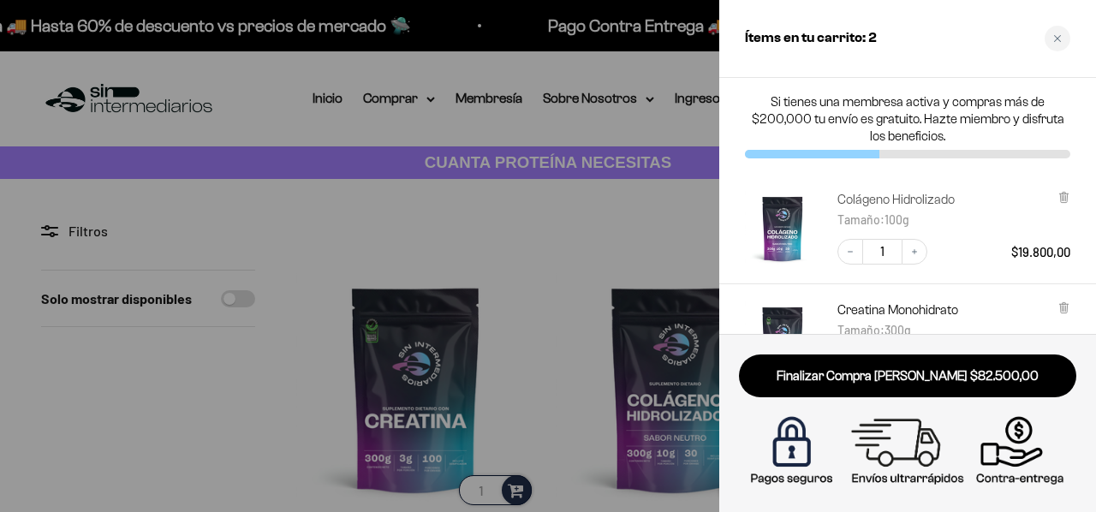
scroll to position [86, 0]
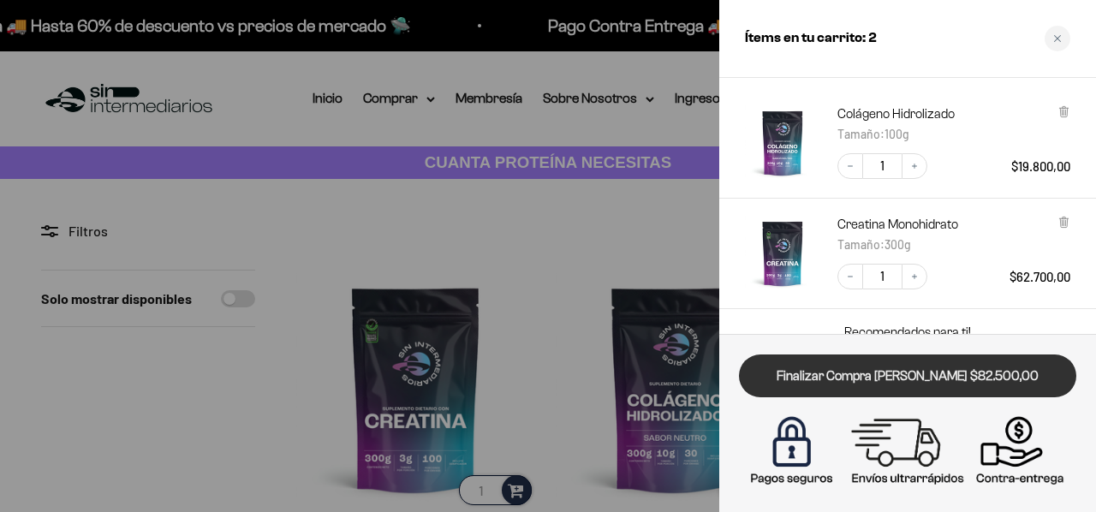
click at [884, 375] on link "Finalizar Compra [PERSON_NAME] $82.500,00" at bounding box center [907, 377] width 337 height 44
